Goal: Task Accomplishment & Management: Complete application form

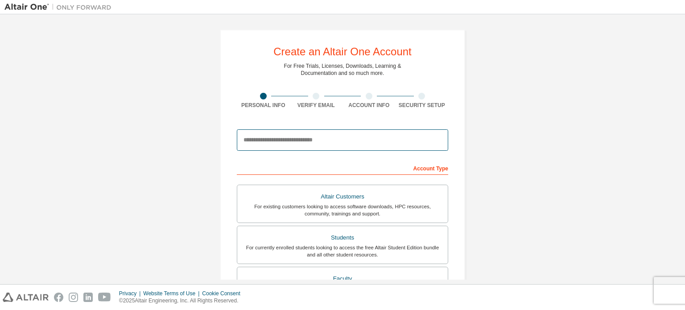
click at [318, 134] on input "email" at bounding box center [342, 139] width 211 height 21
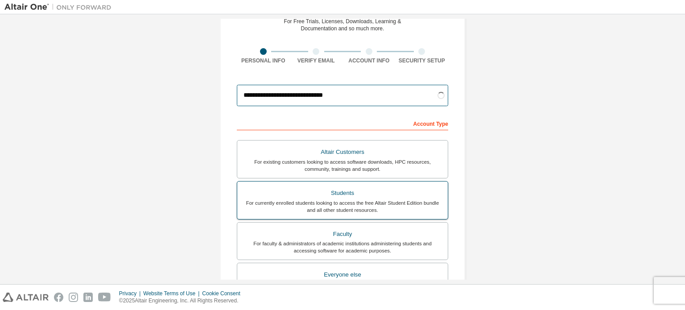
scroll to position [89, 0]
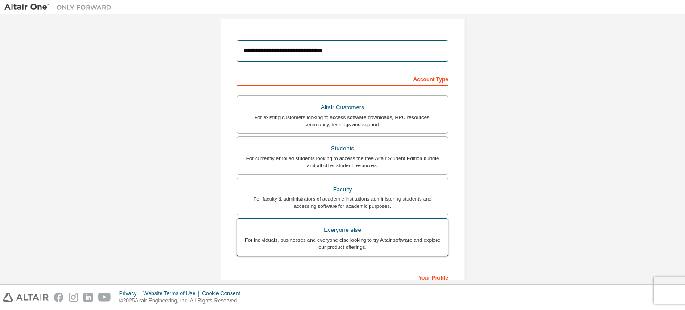
type input "**********"
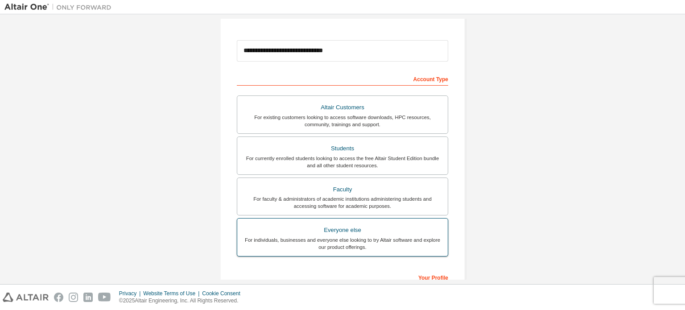
click at [380, 229] on div "Everyone else" at bounding box center [343, 230] width 200 height 12
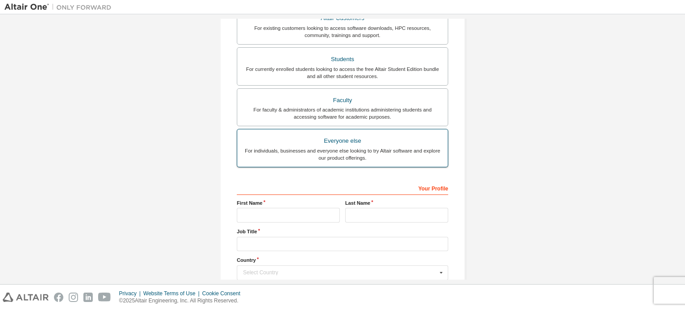
scroll to position [223, 0]
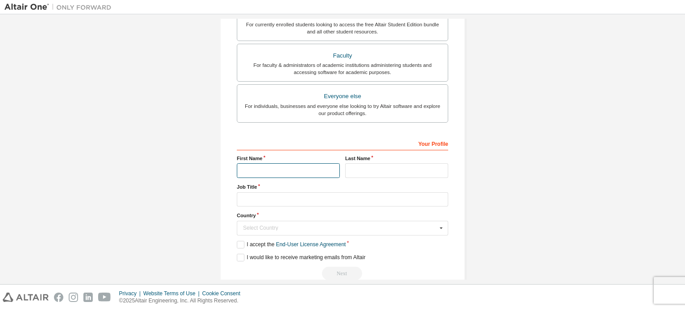
click at [307, 173] on input "text" at bounding box center [288, 170] width 103 height 15
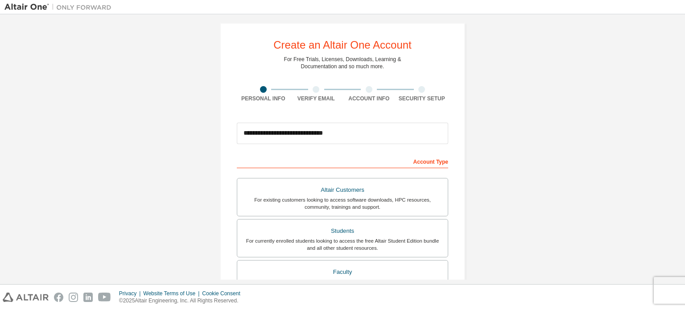
scroll to position [0, 0]
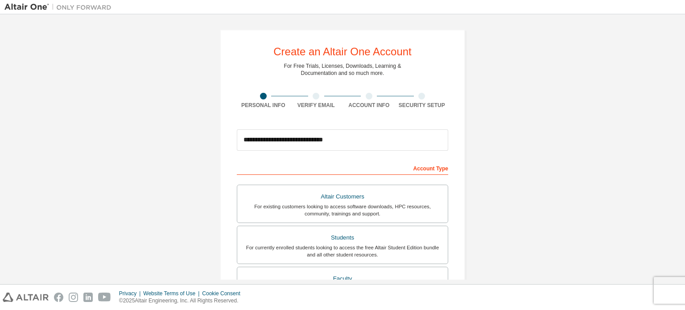
click at [367, 96] on div at bounding box center [369, 96] width 7 height 7
